Goal: Check status

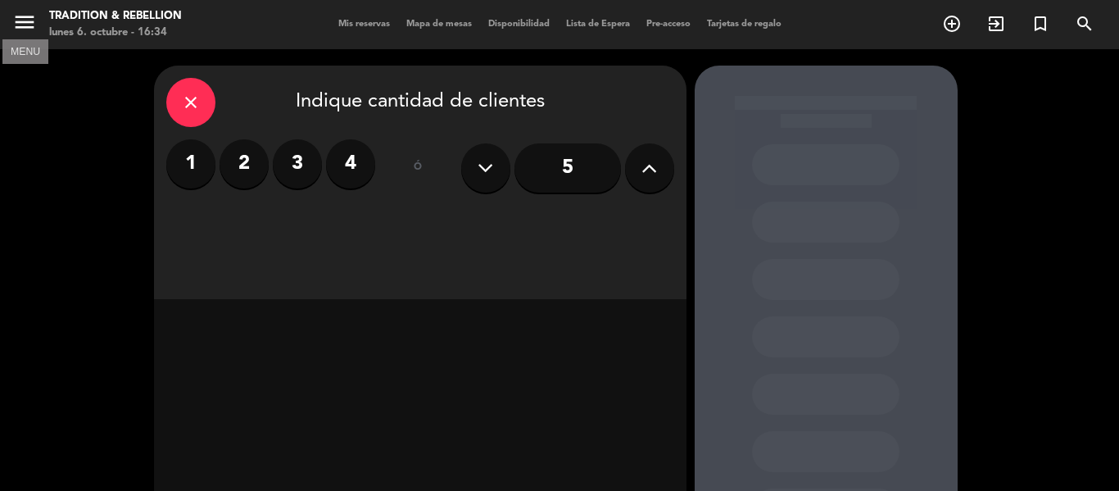
click at [20, 26] on icon "menu" at bounding box center [24, 22] width 25 height 25
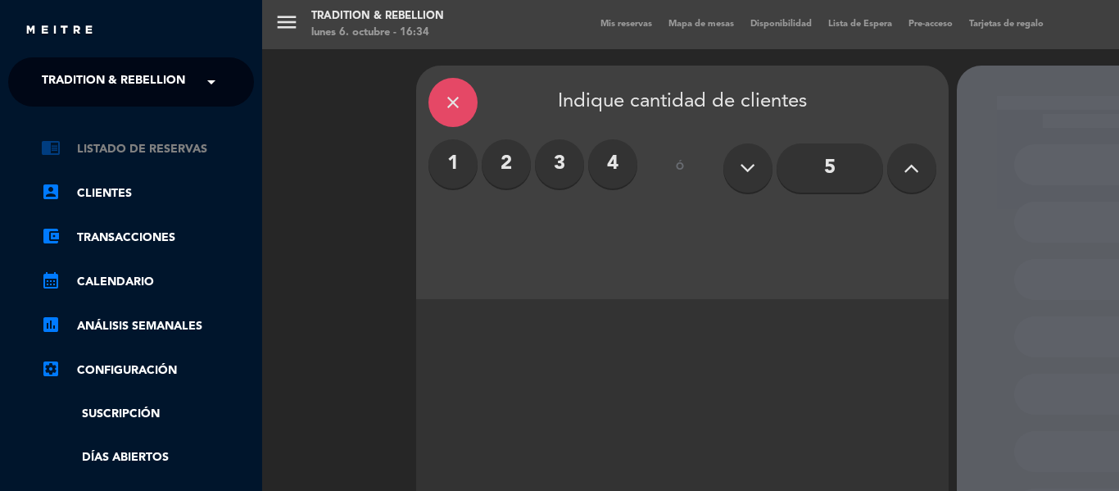
click at [176, 151] on link "chrome_reader_mode Listado de Reservas" at bounding box center [147, 149] width 213 height 20
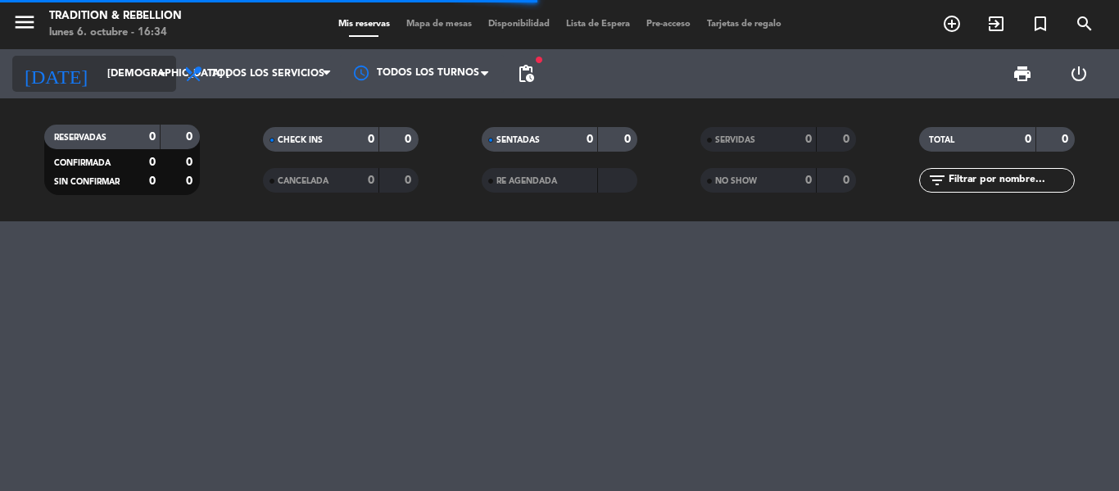
click at [168, 84] on input "[DEMOGRAPHIC_DATA] [DATE]" at bounding box center [168, 74] width 138 height 28
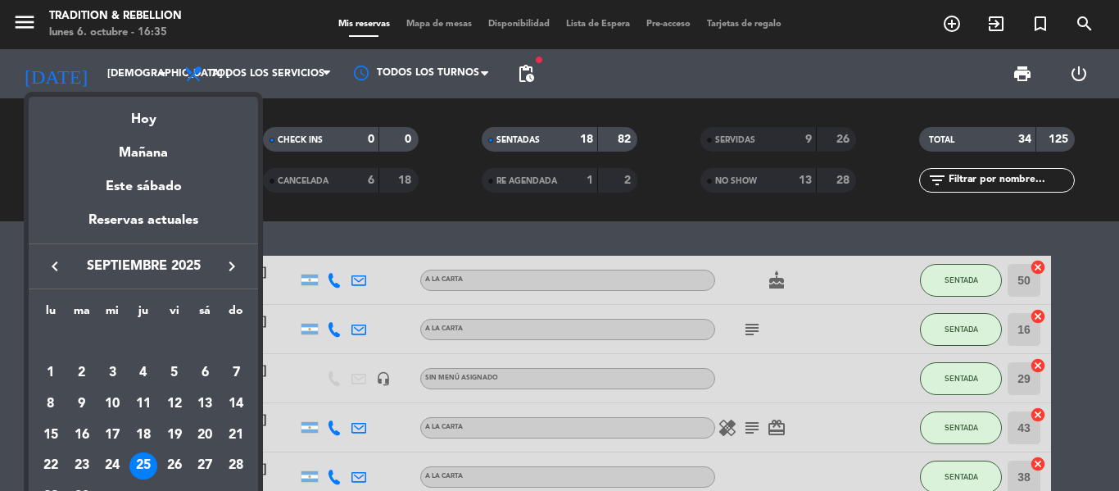
click at [231, 269] on icon "keyboard_arrow_right" at bounding box center [232, 266] width 20 height 20
click at [205, 374] on div "4" at bounding box center [205, 373] width 28 height 28
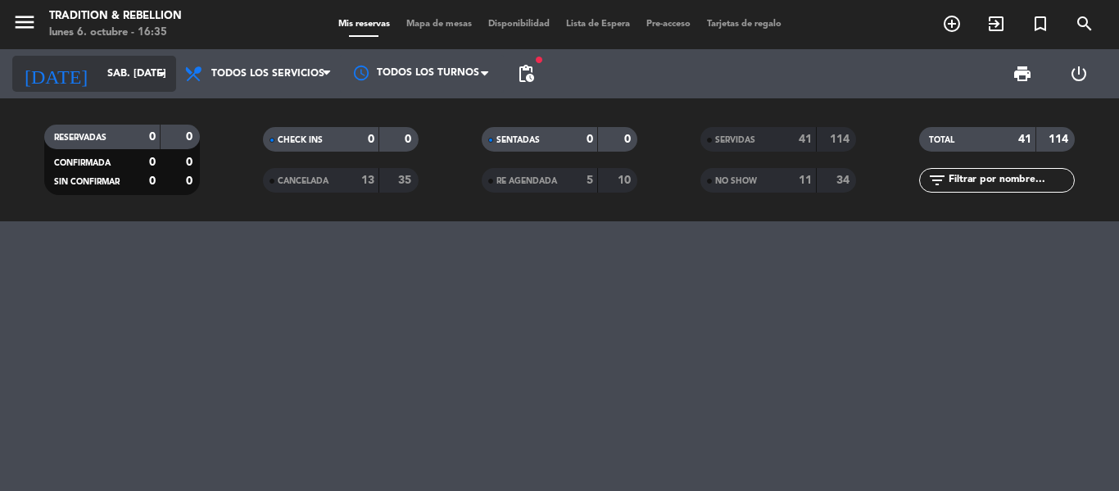
click at [152, 74] on icon "arrow_drop_down" at bounding box center [162, 74] width 20 height 20
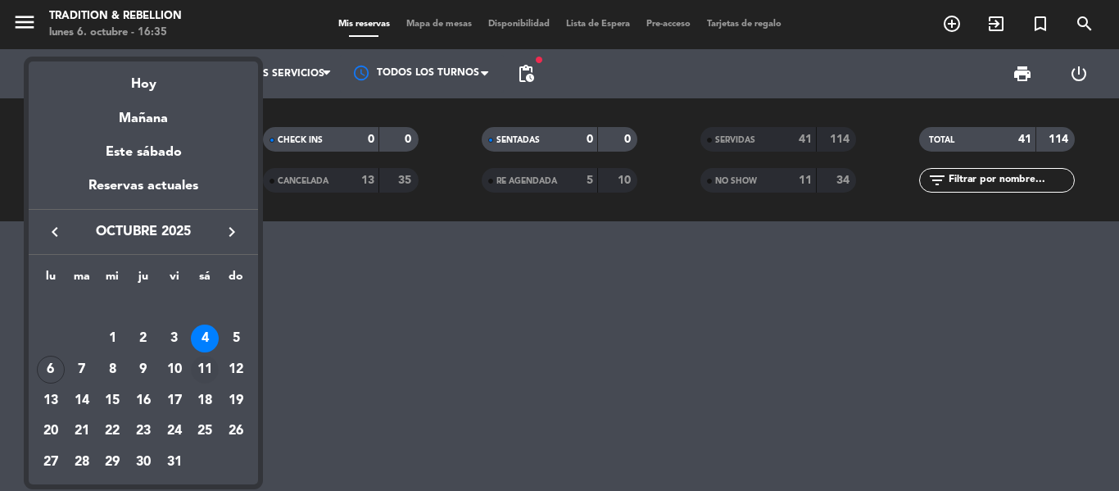
click at [202, 368] on div "11" at bounding box center [205, 370] width 28 height 28
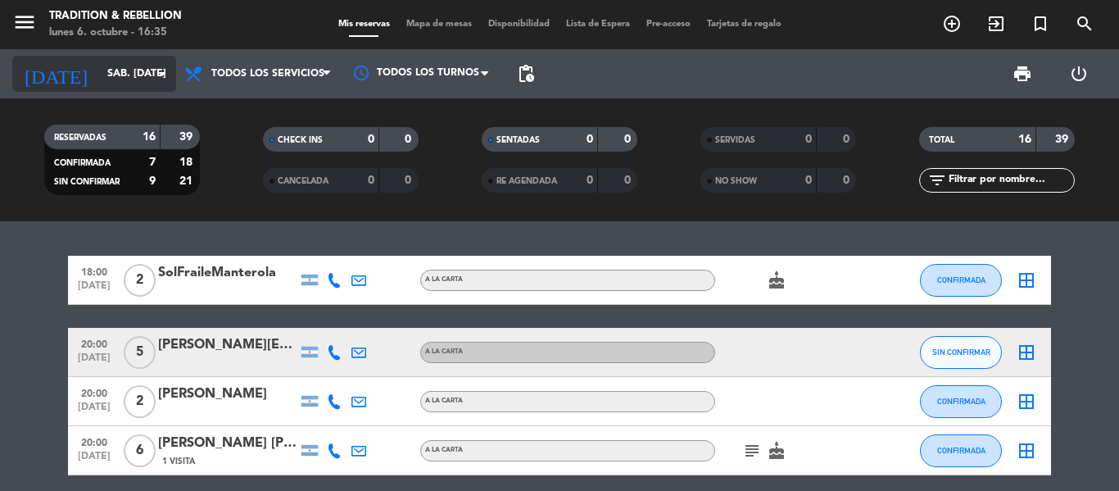
click at [158, 67] on icon "arrow_drop_down" at bounding box center [162, 74] width 20 height 20
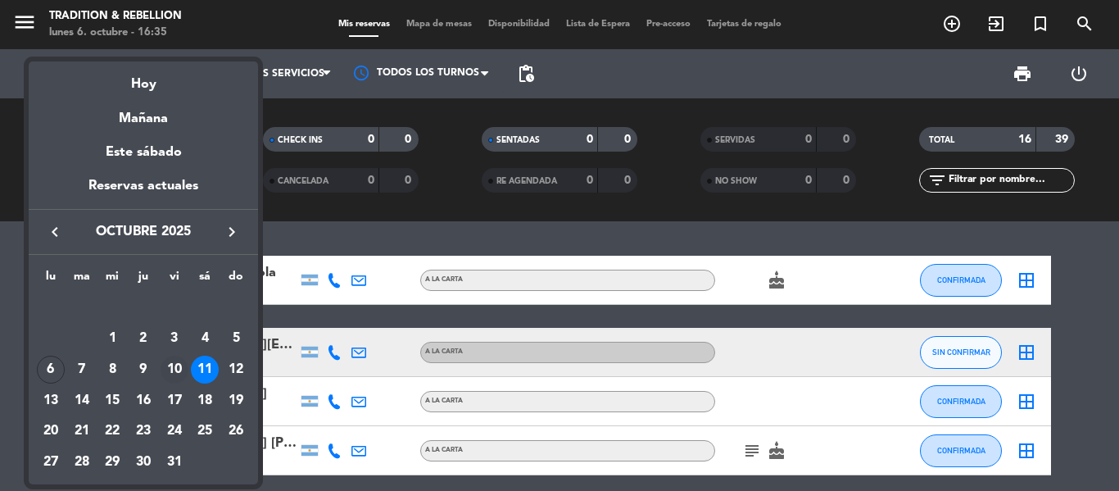
click at [174, 369] on div "10" at bounding box center [175, 370] width 28 height 28
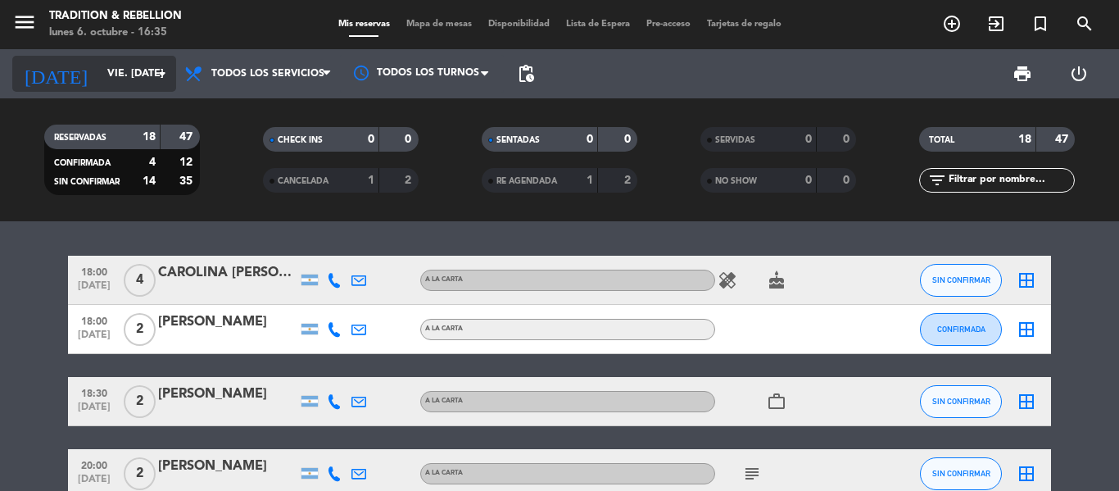
click at [158, 69] on icon "arrow_drop_down" at bounding box center [162, 74] width 20 height 20
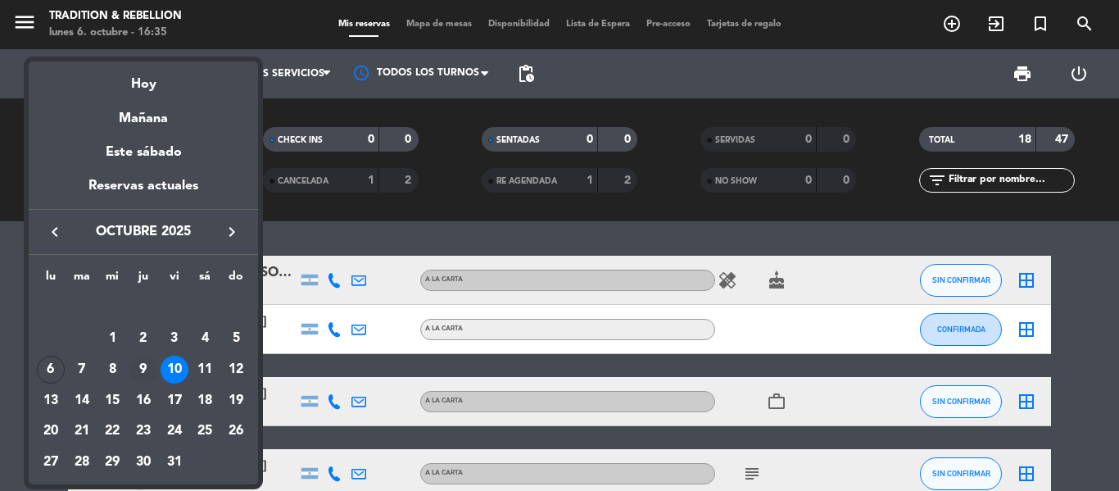
click at [143, 365] on div "9" at bounding box center [143, 370] width 28 height 28
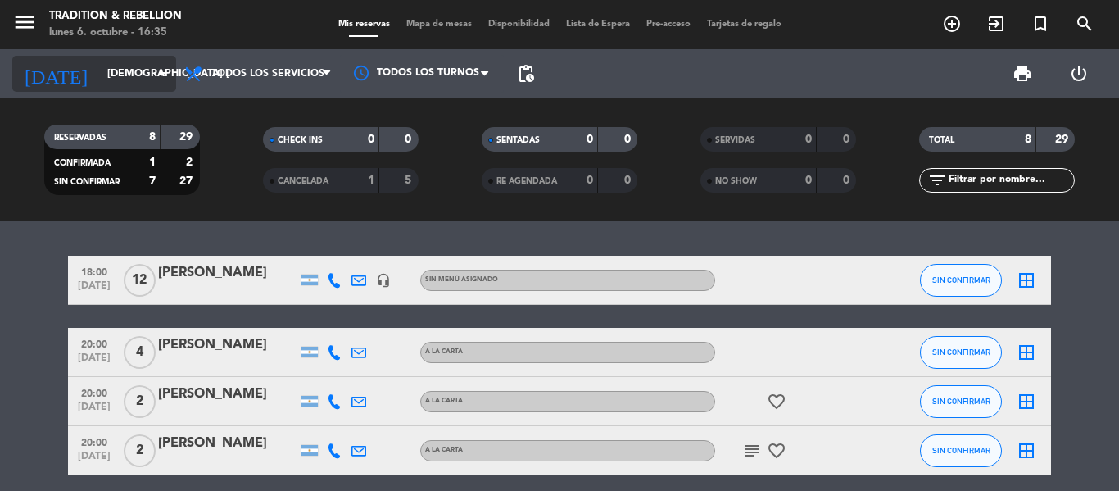
click at [156, 67] on icon "arrow_drop_down" at bounding box center [162, 74] width 20 height 20
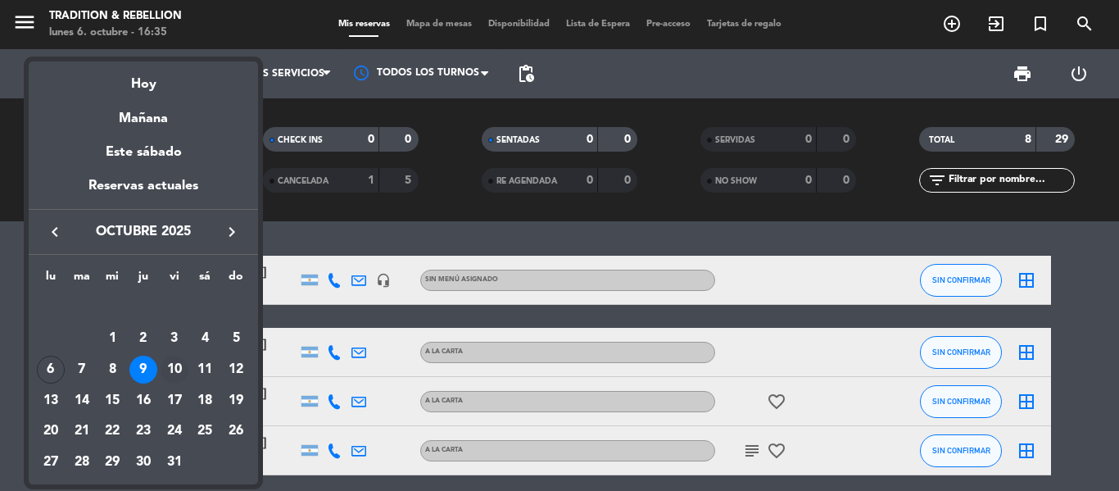
click at [175, 364] on div "10" at bounding box center [175, 370] width 28 height 28
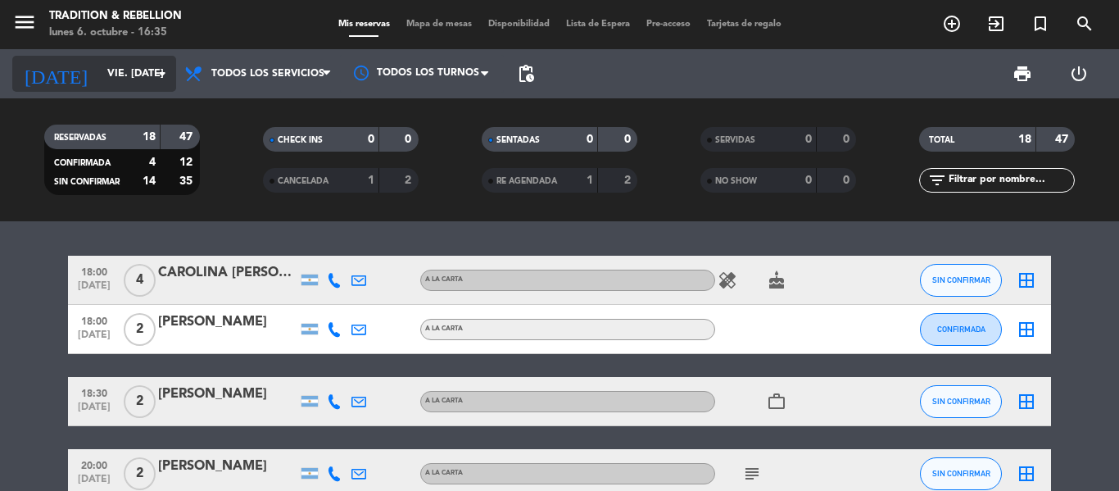
click at [142, 81] on input "vie. [DATE]" at bounding box center [168, 74] width 138 height 28
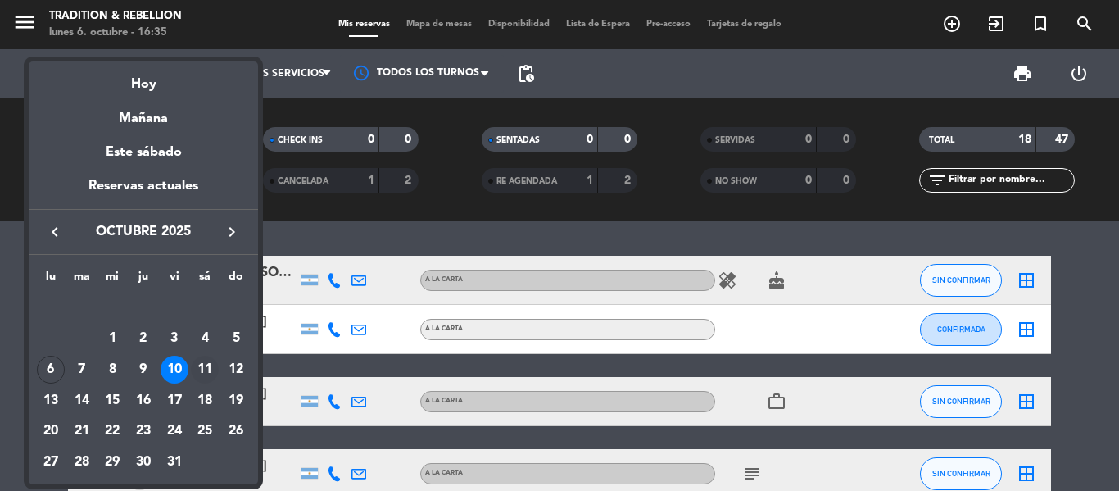
click at [208, 365] on div "11" at bounding box center [205, 370] width 28 height 28
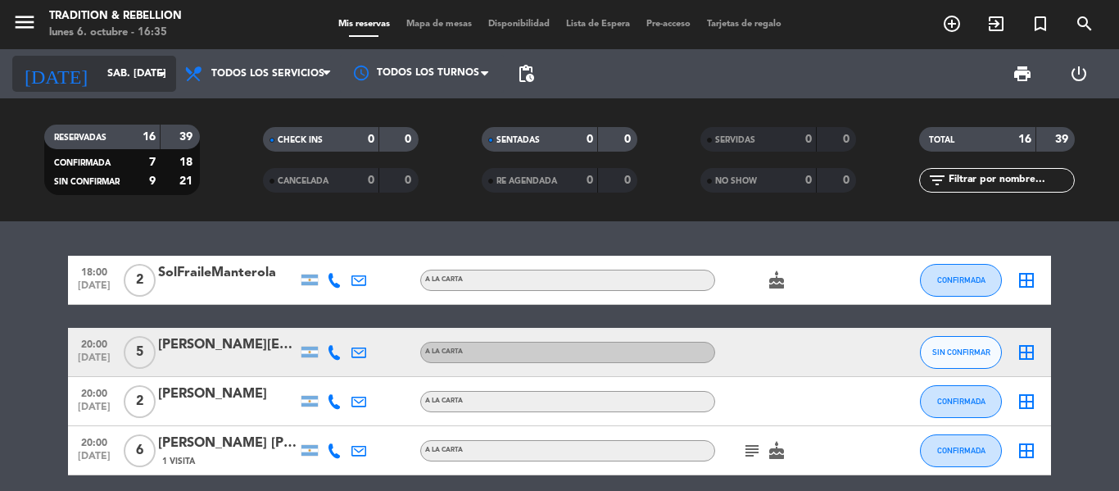
click at [147, 69] on input "sáb. [DATE]" at bounding box center [168, 74] width 138 height 28
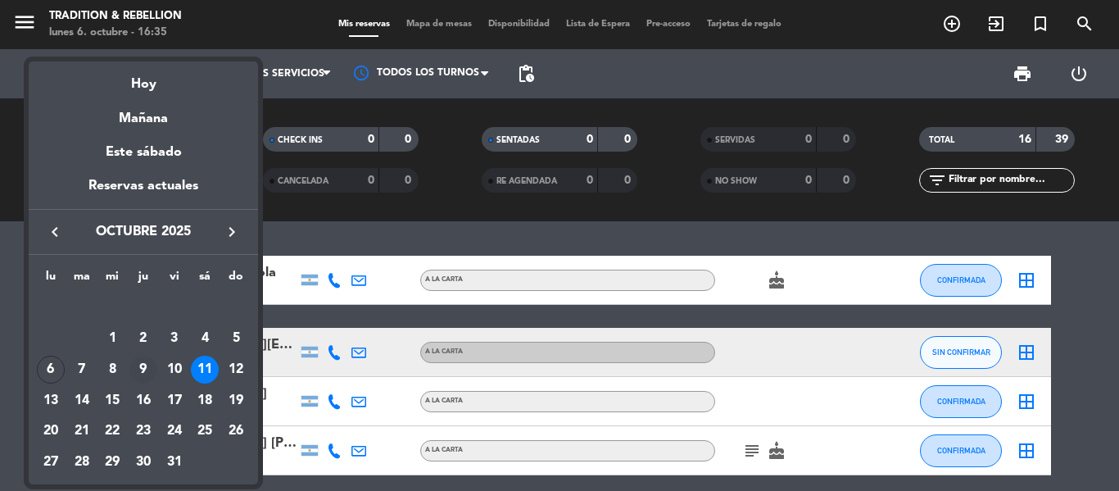
click at [146, 367] on div "9" at bounding box center [143, 370] width 28 height 28
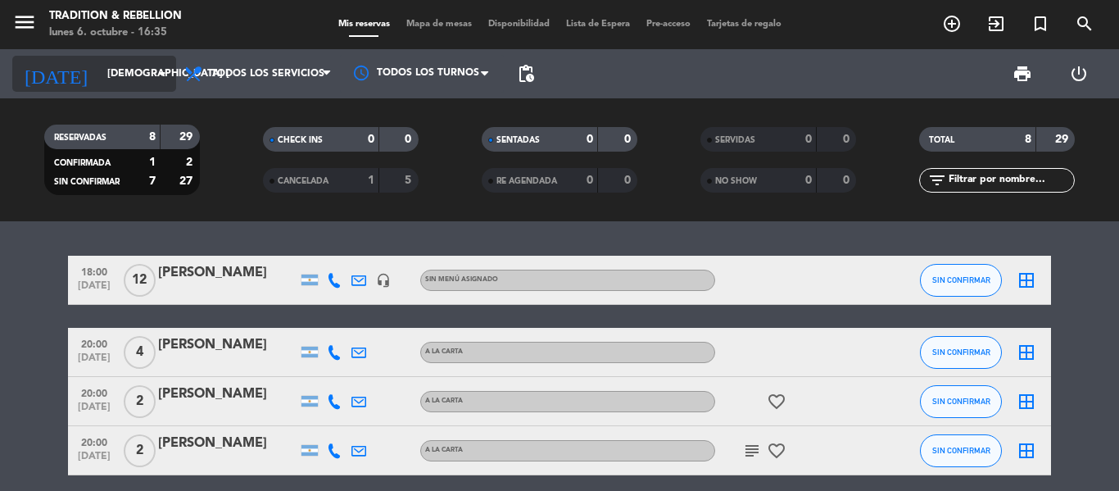
click at [154, 81] on icon "arrow_drop_down" at bounding box center [162, 74] width 20 height 20
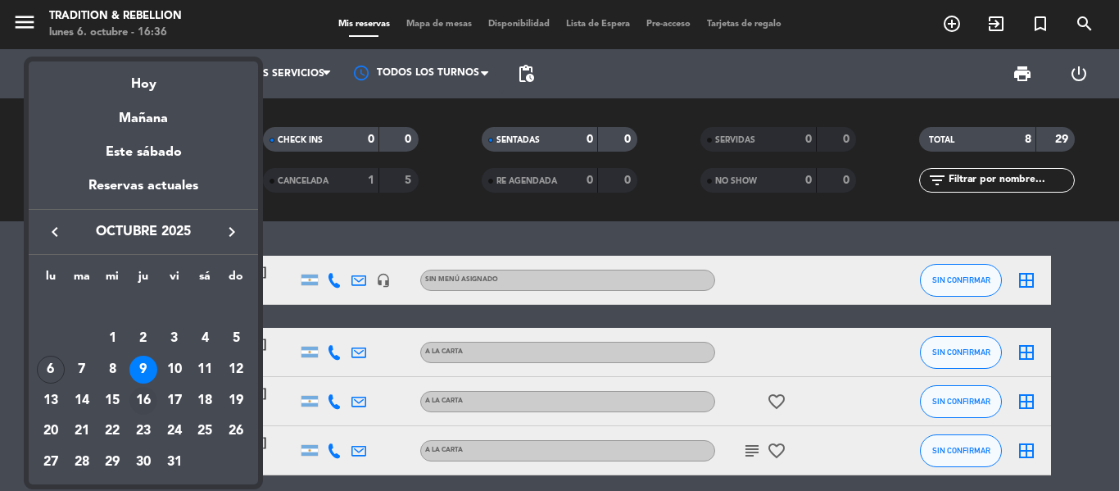
click at [144, 400] on div "16" at bounding box center [143, 401] width 28 height 28
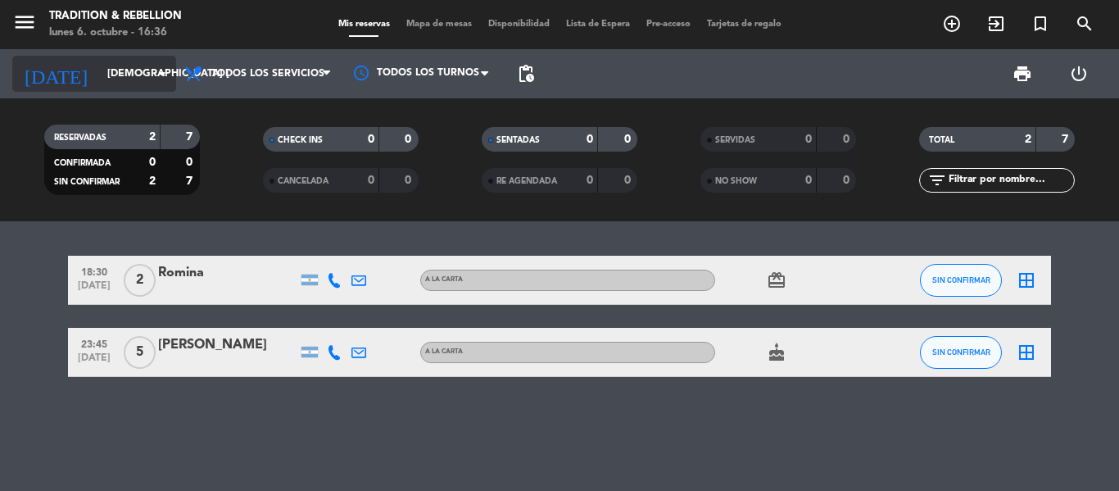
click at [149, 66] on input "[DEMOGRAPHIC_DATA] [DATE]" at bounding box center [168, 74] width 138 height 28
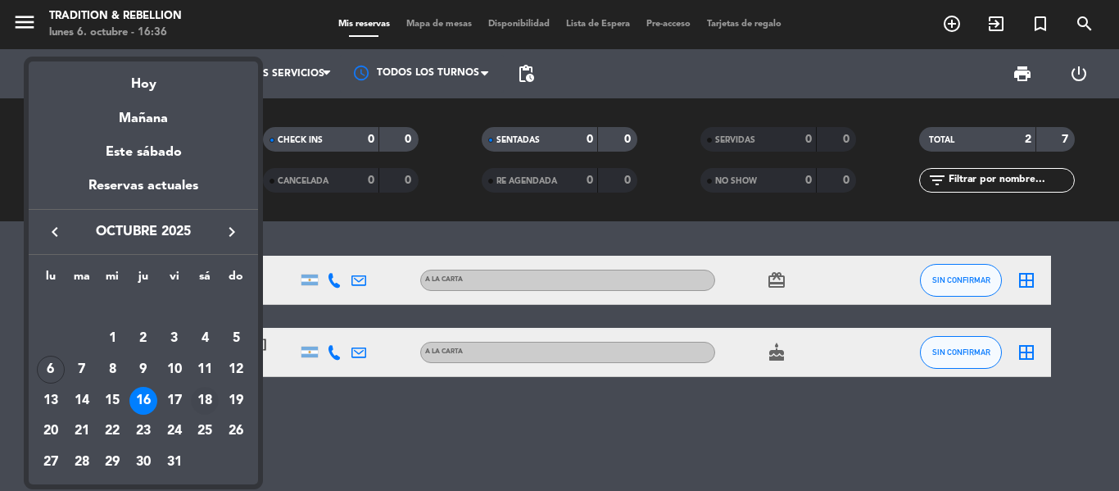
click at [206, 400] on div "18" at bounding box center [205, 401] width 28 height 28
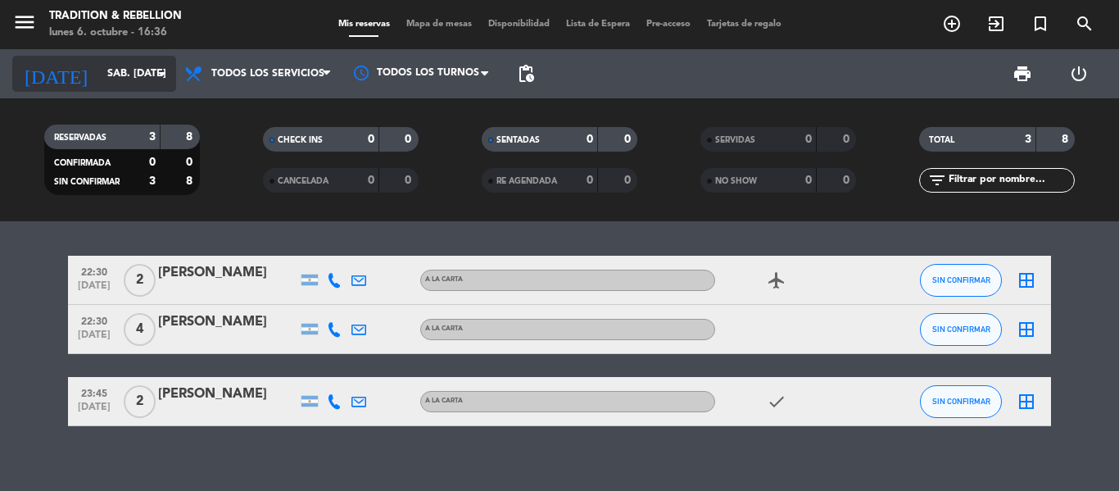
click at [169, 68] on icon "arrow_drop_down" at bounding box center [162, 74] width 20 height 20
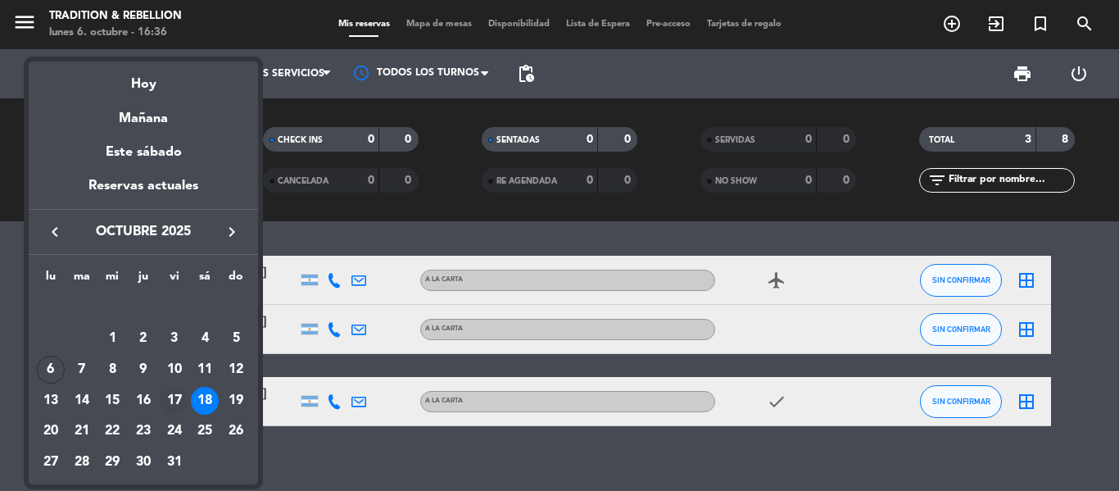
click at [177, 393] on div "17" at bounding box center [175, 401] width 28 height 28
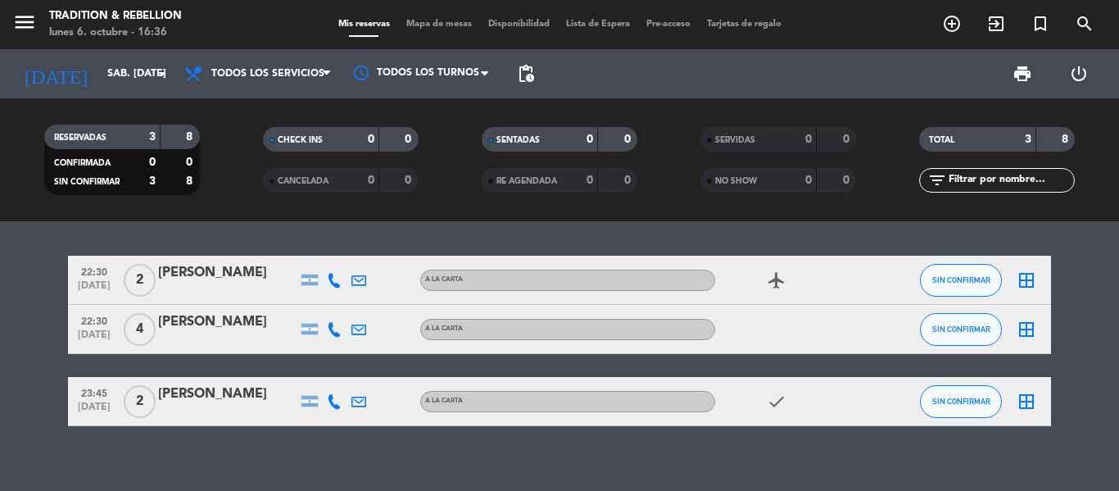
type input "vie. [DATE]"
click at [148, 87] on input "vie. [DATE]" at bounding box center [168, 74] width 138 height 28
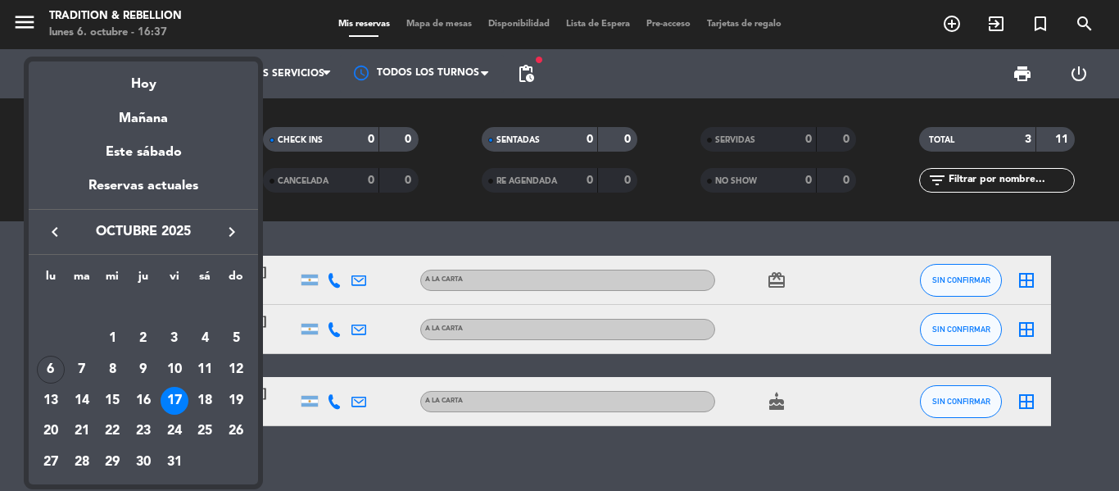
click at [829, 238] on div at bounding box center [559, 245] width 1119 height 491
